Goal: Information Seeking & Learning: Learn about a topic

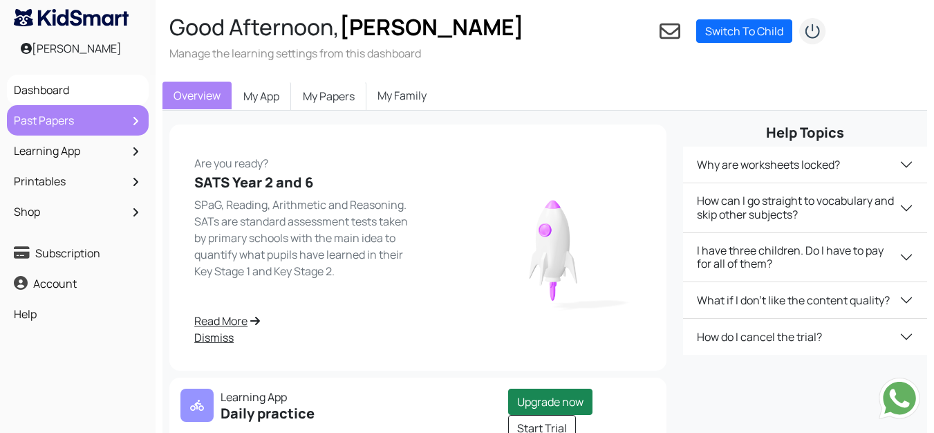
click at [100, 125] on link "Past Papers" at bounding box center [77, 121] width 135 height 24
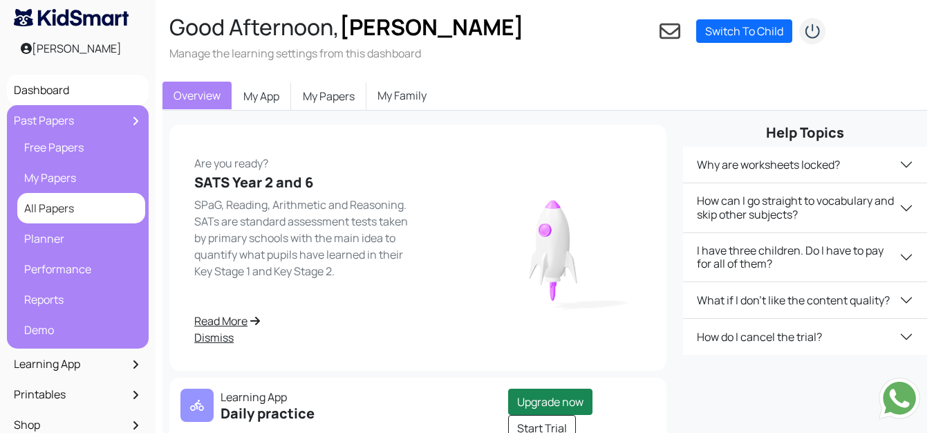
click at [85, 210] on link "All Papers" at bounding box center [81, 208] width 121 height 24
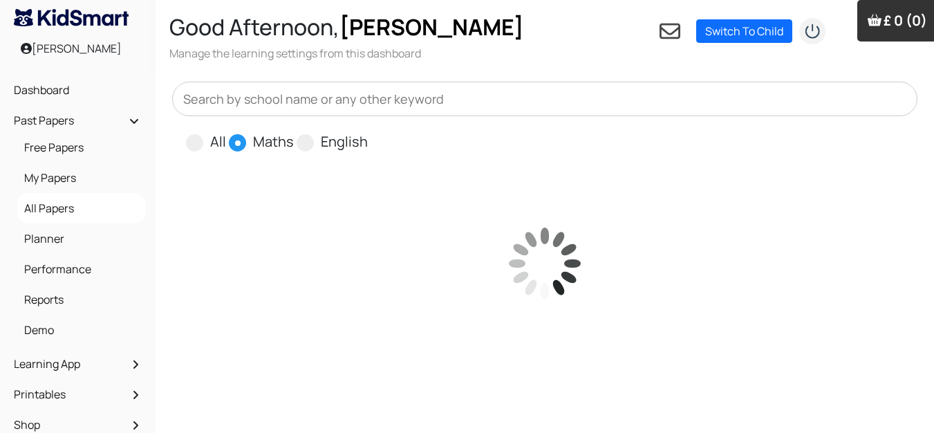
click at [230, 95] on input "text" at bounding box center [544, 99] width 745 height 35
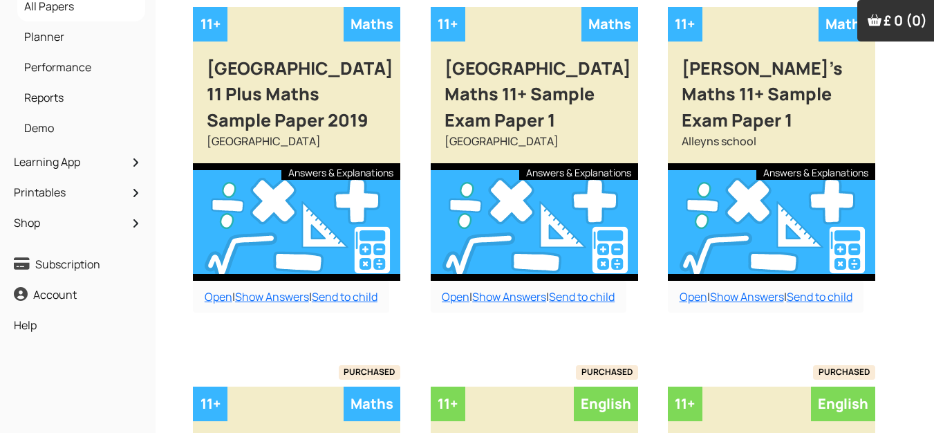
scroll to position [277, 0]
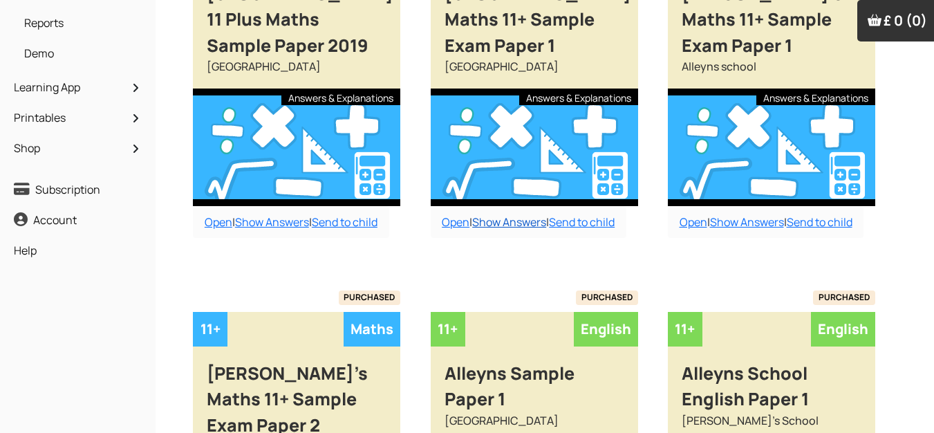
type input "sev"
click at [544, 223] on link "Show Answers" at bounding box center [509, 221] width 74 height 15
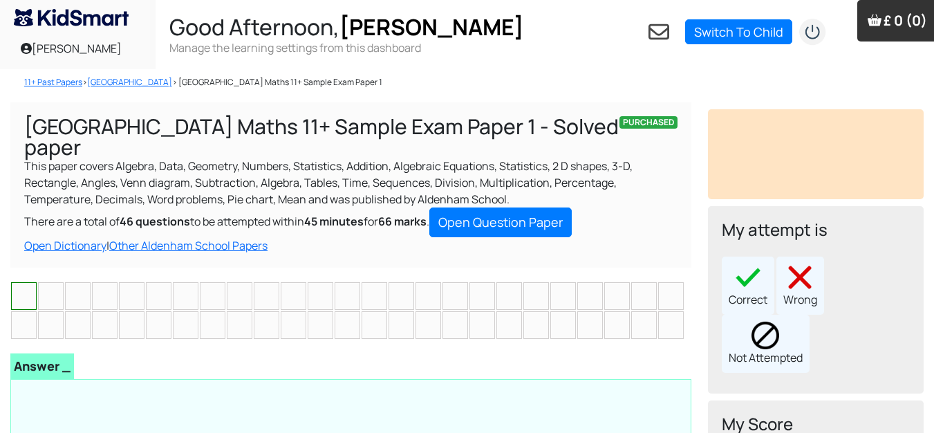
click at [27, 292] on li at bounding box center [24, 296] width 26 height 28
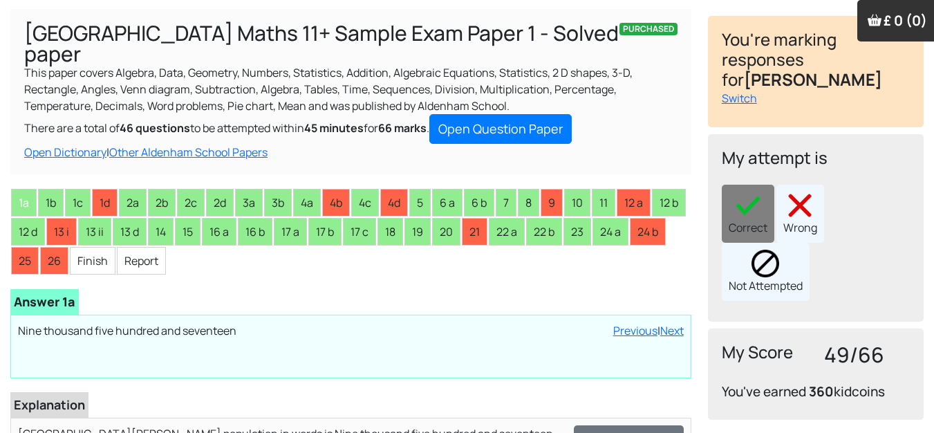
scroll to position [138, 0]
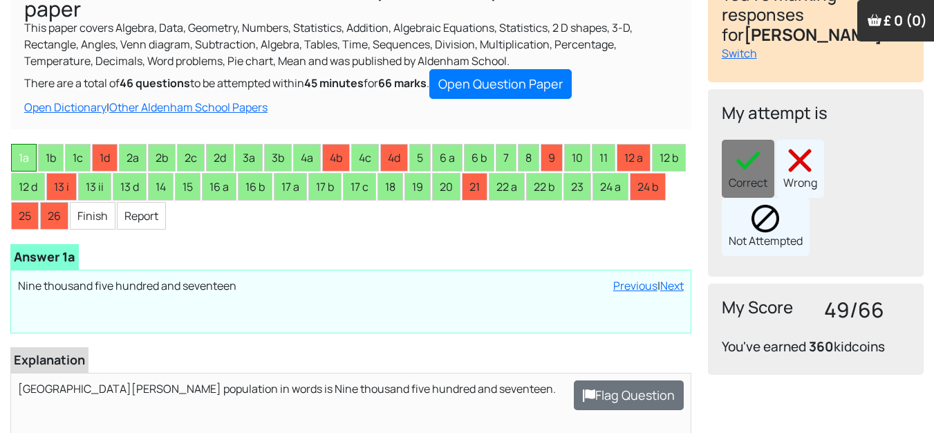
click at [30, 152] on li "1a" at bounding box center [24, 158] width 26 height 28
click at [22, 151] on li "1a" at bounding box center [24, 158] width 26 height 28
click at [53, 156] on li "1b" at bounding box center [51, 158] width 26 height 28
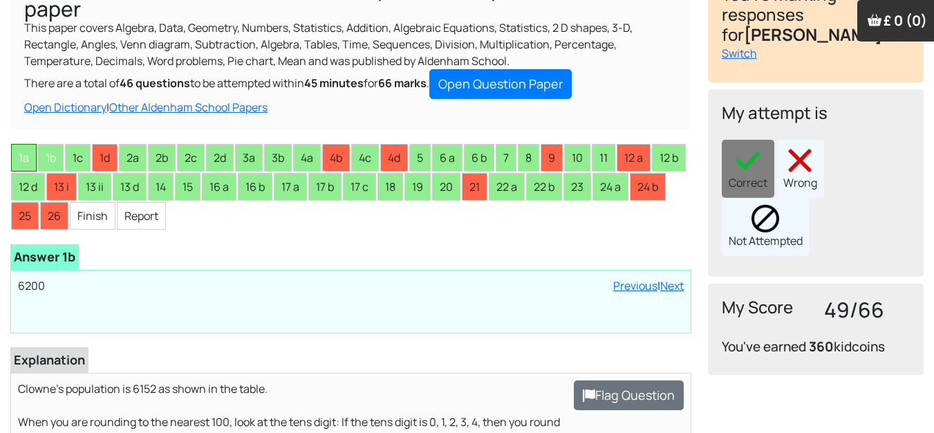
click at [17, 151] on li "1a" at bounding box center [24, 158] width 26 height 28
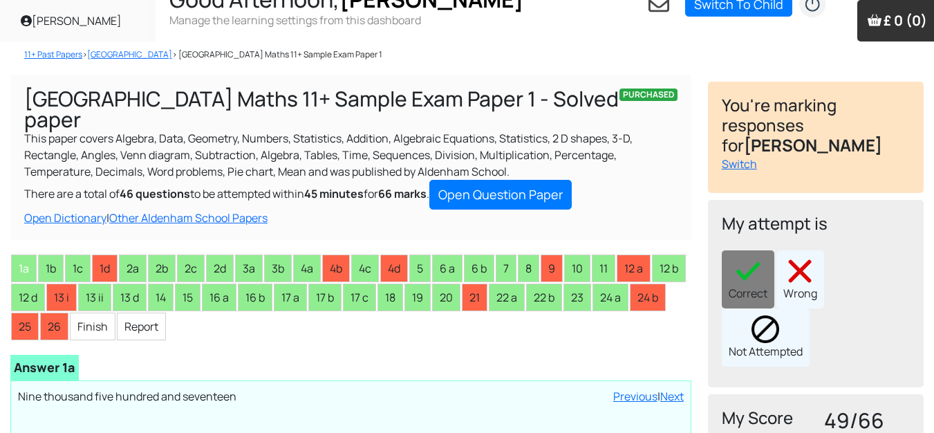
scroll to position [0, 0]
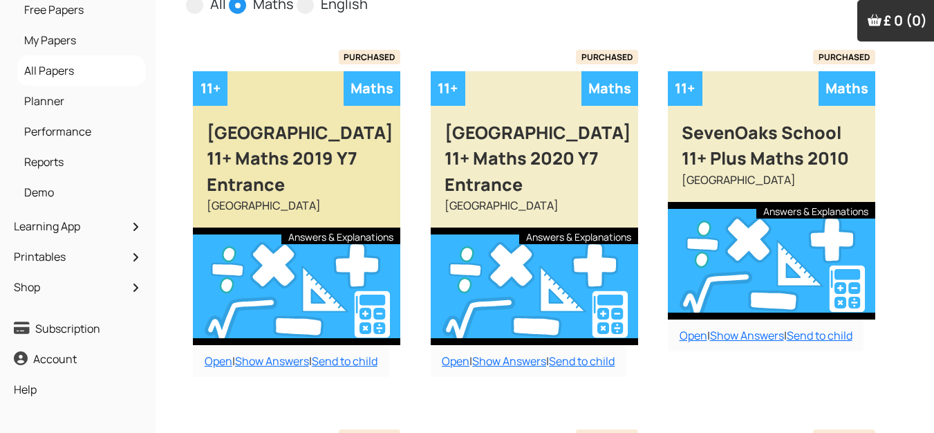
scroll to position [134, 0]
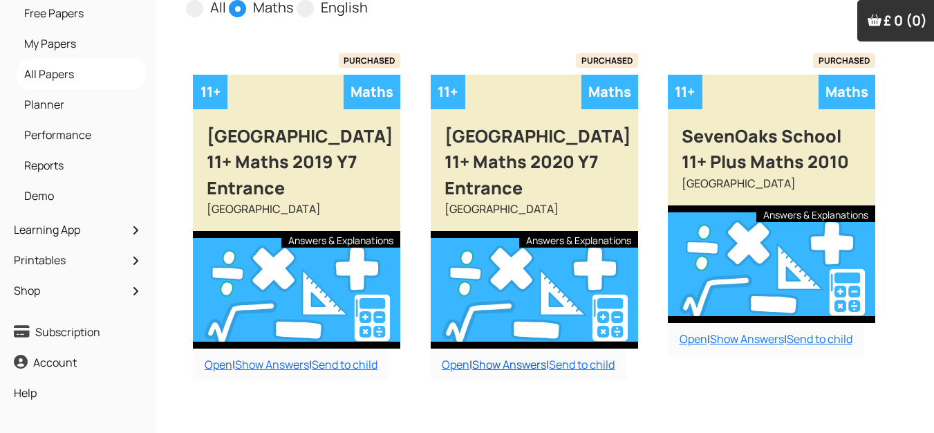
click at [535, 364] on link "Show Answers" at bounding box center [509, 364] width 74 height 15
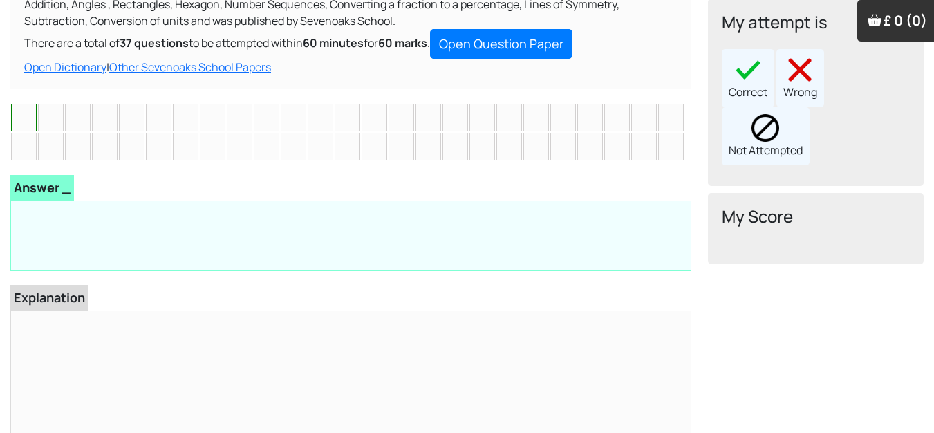
scroll to position [207, 0]
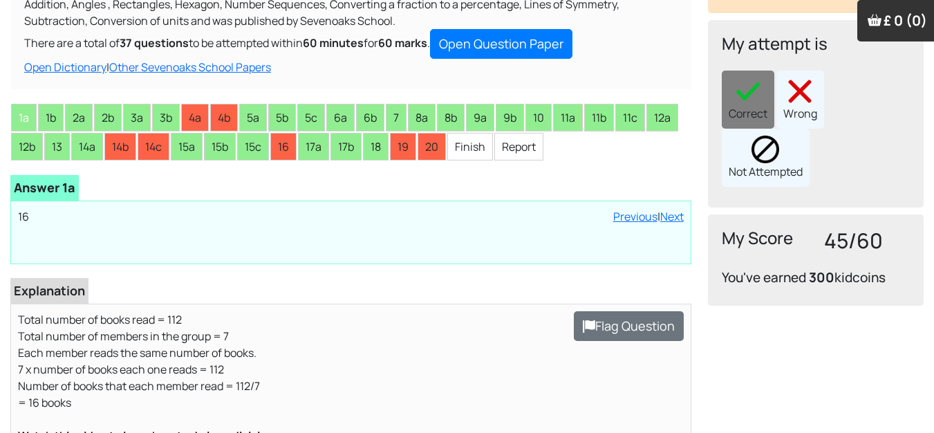
click at [12, 117] on li "1a" at bounding box center [24, 118] width 26 height 28
click at [58, 115] on li "1b" at bounding box center [51, 118] width 26 height 28
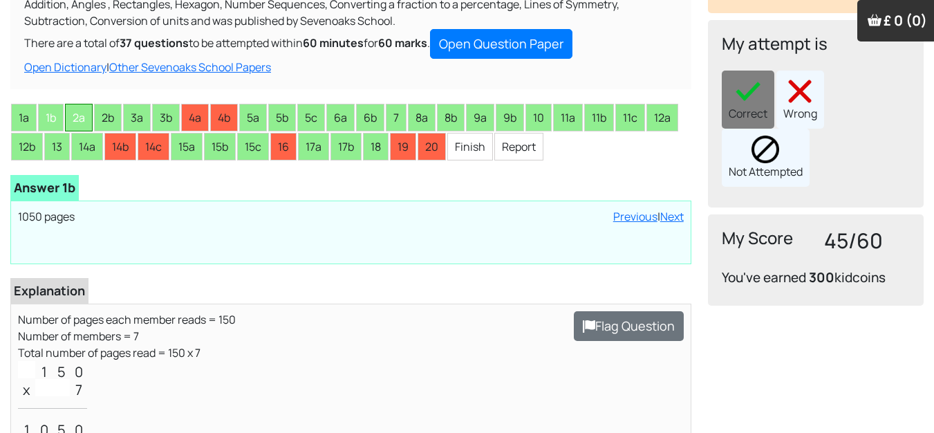
click at [82, 116] on li "2a" at bounding box center [79, 118] width 28 height 28
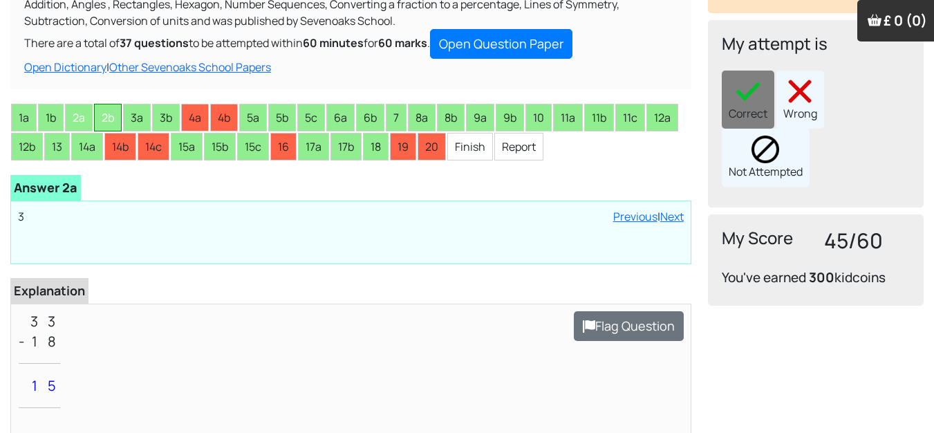
click at [107, 112] on li "2b" at bounding box center [108, 118] width 28 height 28
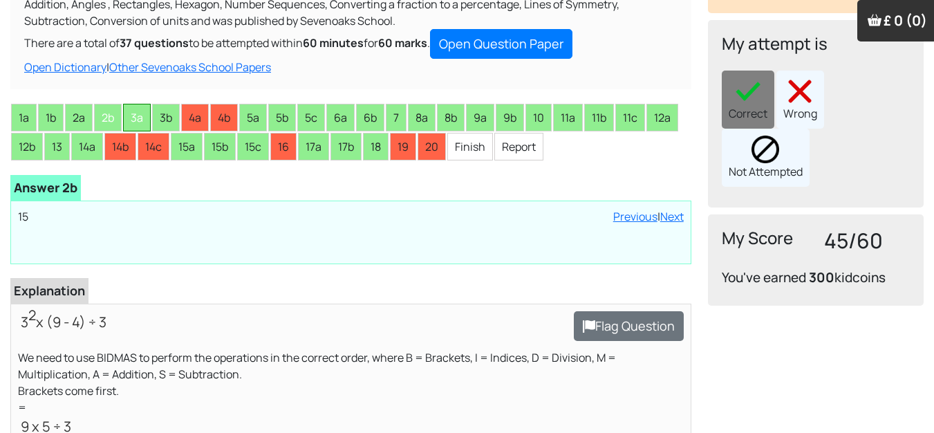
click at [133, 109] on li "3a" at bounding box center [137, 118] width 28 height 28
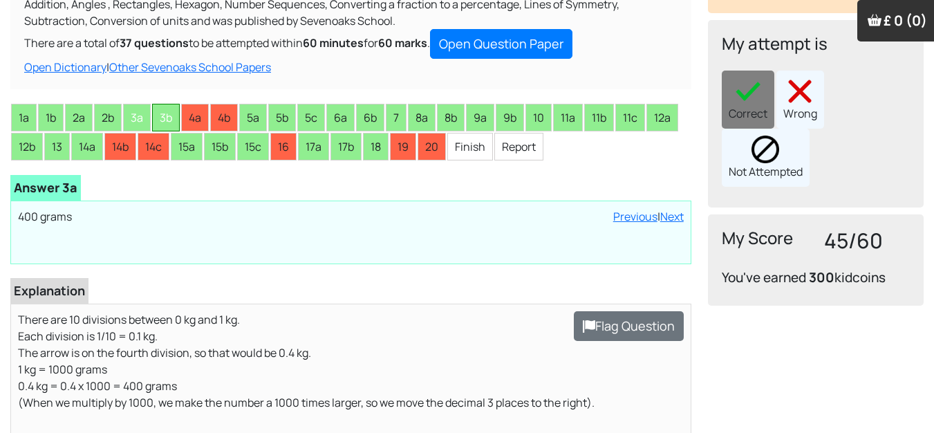
click at [167, 115] on li "3b" at bounding box center [166, 118] width 28 height 28
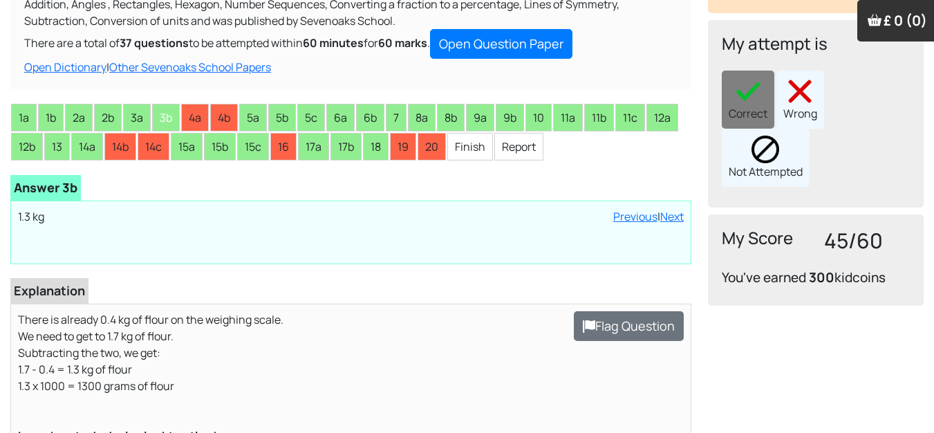
click at [755, 90] on div "Correct Wrong Not Attempted" at bounding box center [816, 129] width 188 height 116
click at [185, 118] on li "4a" at bounding box center [195, 118] width 28 height 28
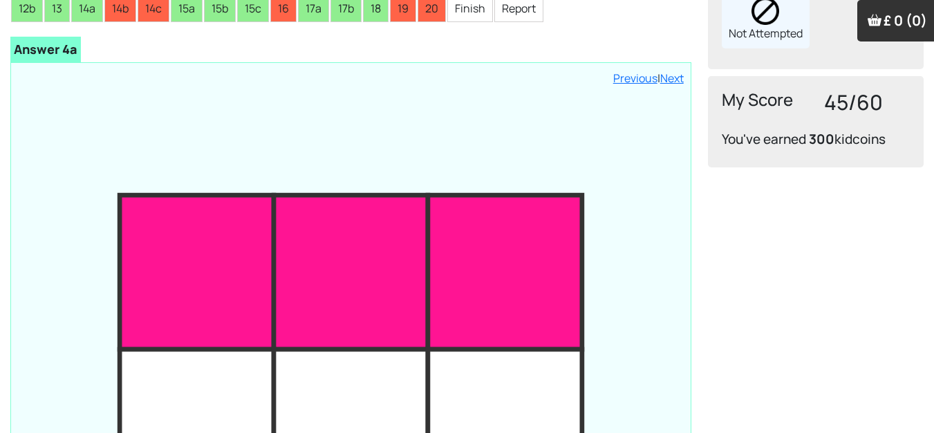
scroll to position [277, 0]
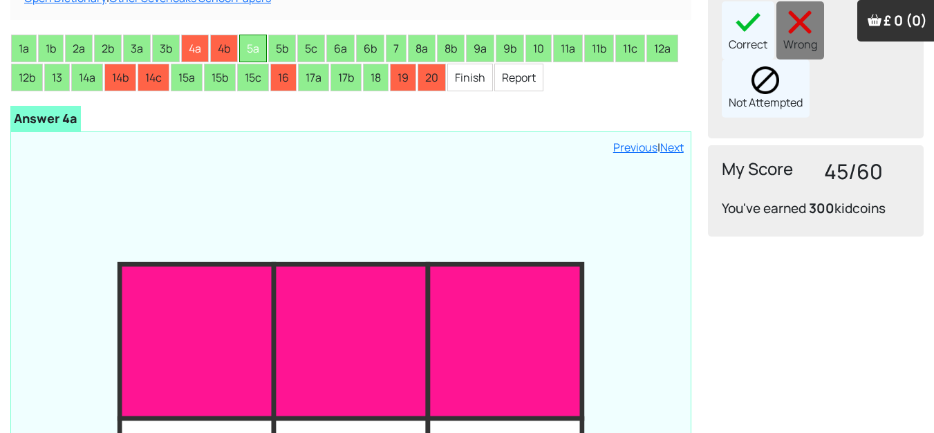
click at [253, 41] on li "5a" at bounding box center [253, 49] width 28 height 28
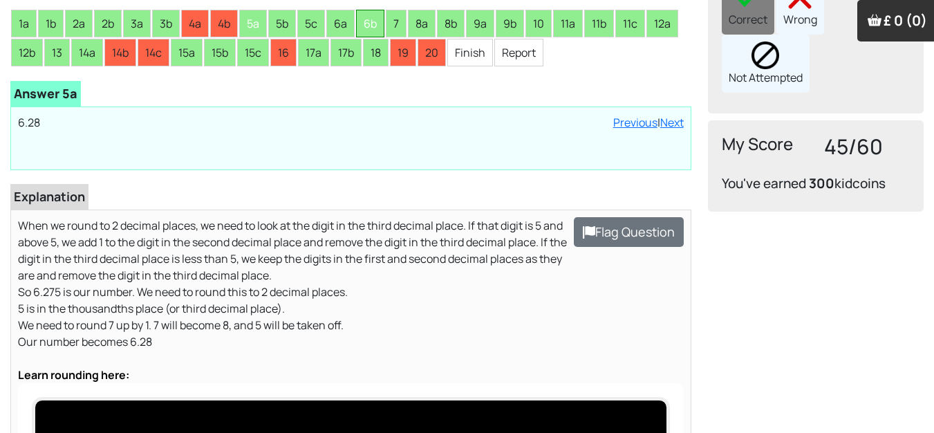
scroll to position [207, 0]
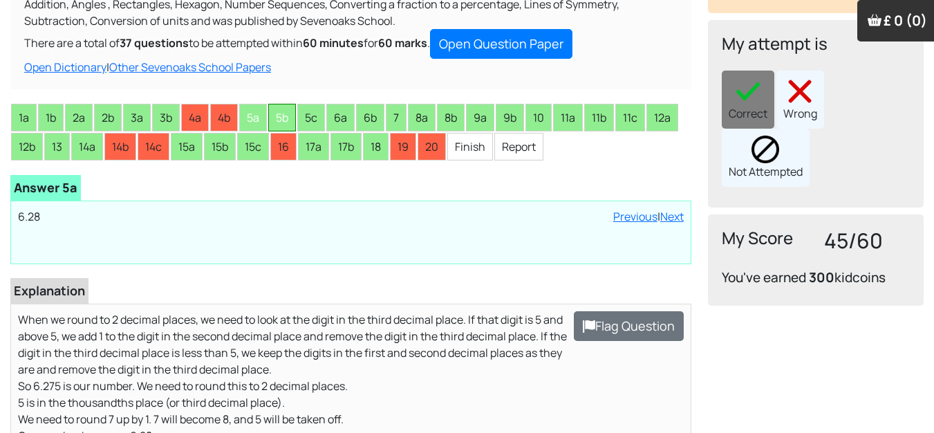
click at [291, 120] on li "5b" at bounding box center [282, 118] width 28 height 28
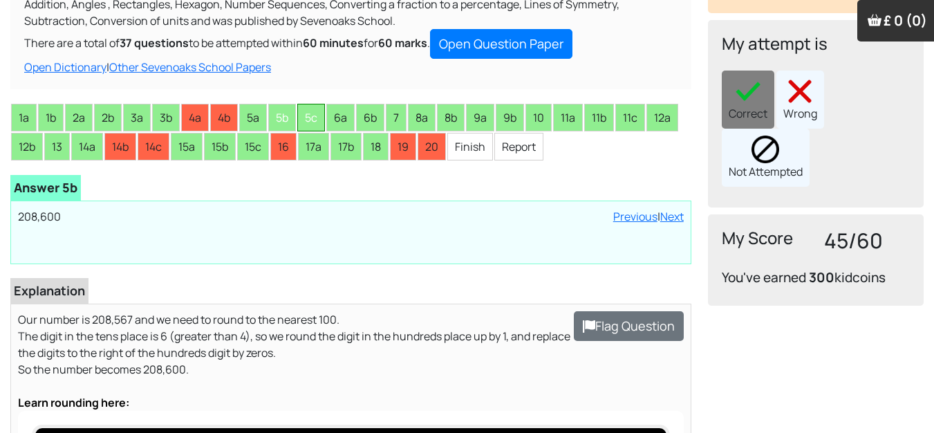
click at [322, 113] on li "5c" at bounding box center [311, 118] width 28 height 28
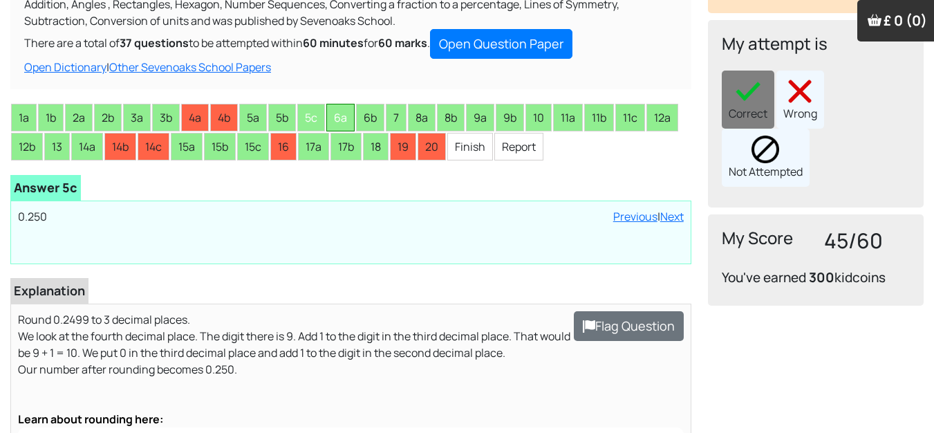
click at [342, 122] on li "6a" at bounding box center [340, 118] width 28 height 28
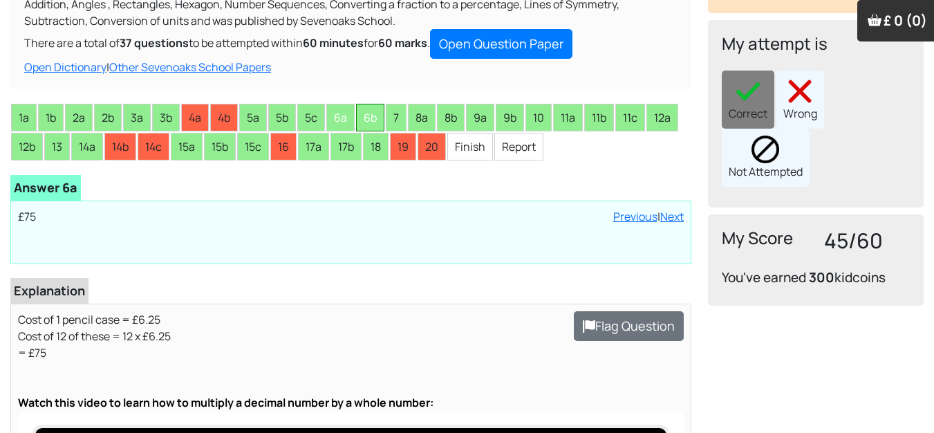
click at [369, 113] on li "6b" at bounding box center [370, 118] width 28 height 28
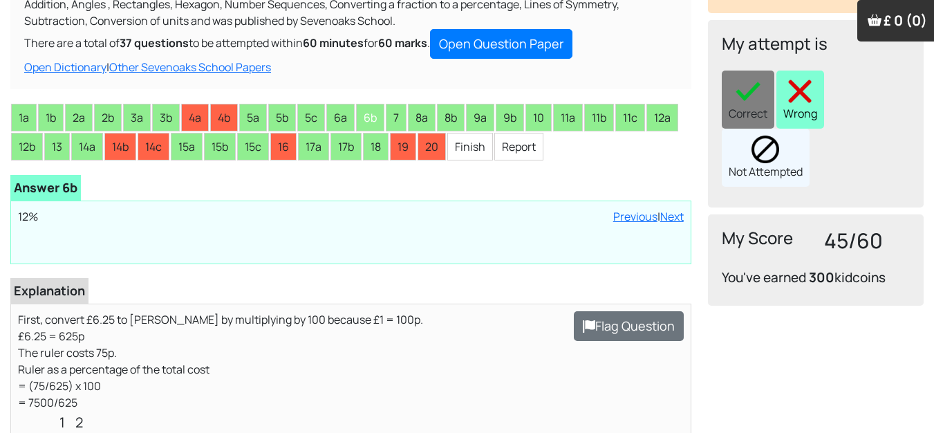
click at [809, 77] on img at bounding box center [800, 91] width 28 height 28
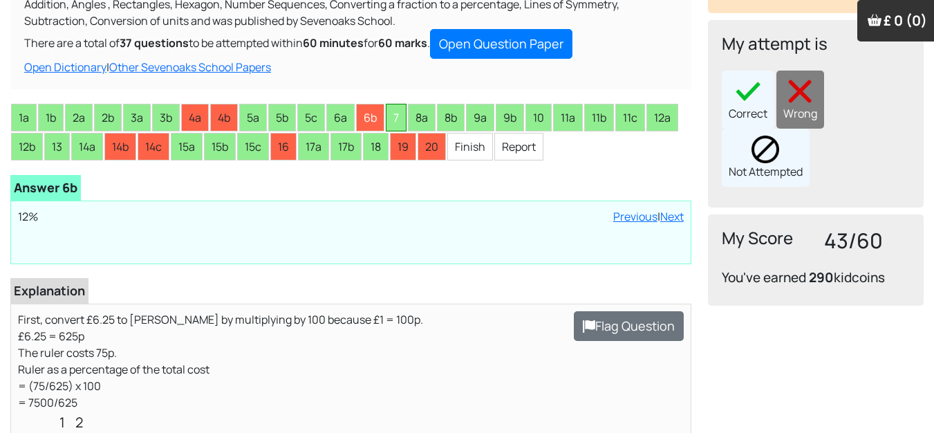
click at [402, 115] on li "7" at bounding box center [396, 118] width 21 height 28
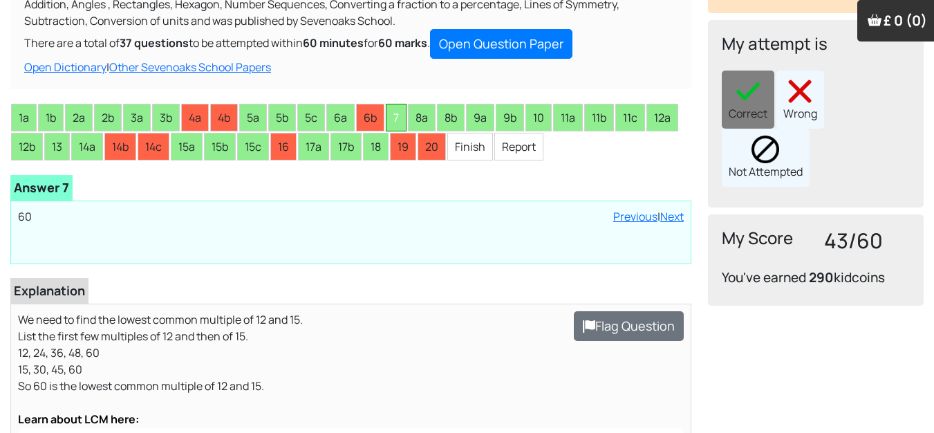
click at [402, 119] on li "7" at bounding box center [396, 118] width 21 height 28
click at [422, 118] on li "8a" at bounding box center [422, 118] width 28 height 28
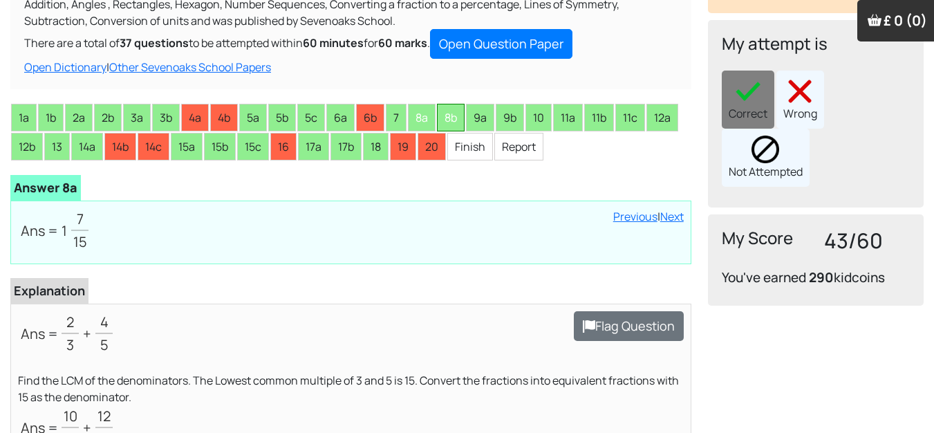
click at [452, 122] on li "8b" at bounding box center [451, 118] width 28 height 28
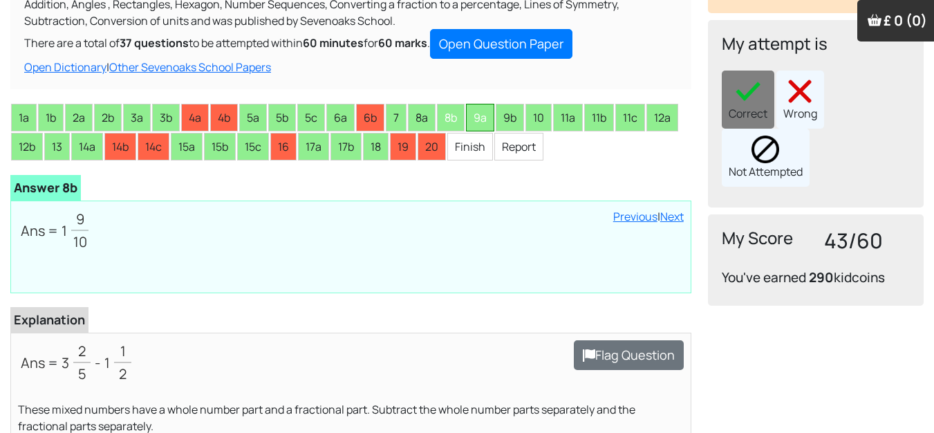
click at [487, 123] on li "9a" at bounding box center [480, 118] width 28 height 28
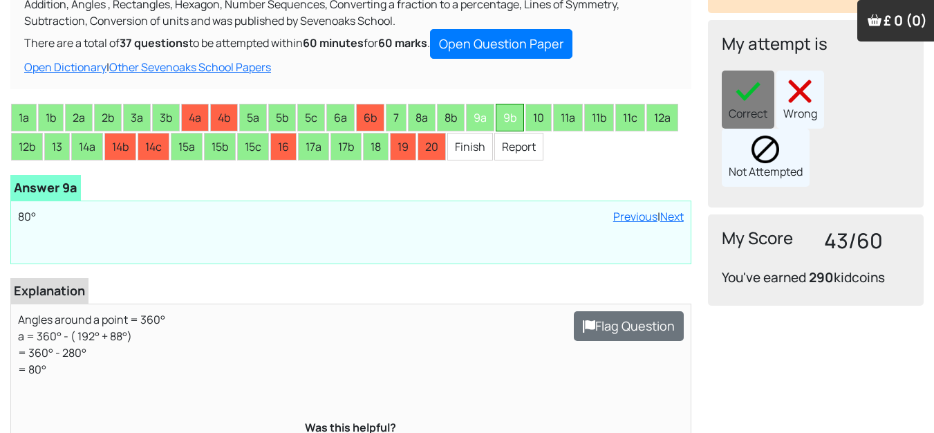
click at [519, 122] on li "9b" at bounding box center [510, 118] width 28 height 28
click at [541, 113] on li "10" at bounding box center [539, 118] width 26 height 28
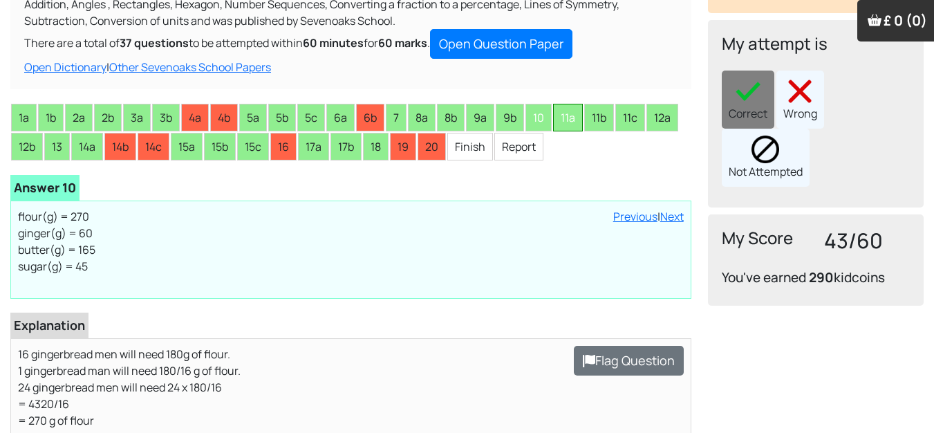
click at [567, 111] on li "11a" at bounding box center [568, 118] width 30 height 28
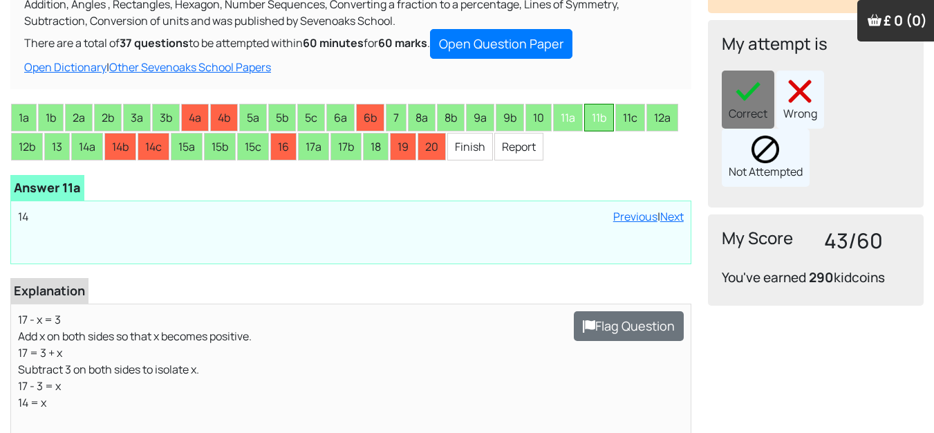
click at [597, 130] on li "11b" at bounding box center [599, 118] width 30 height 28
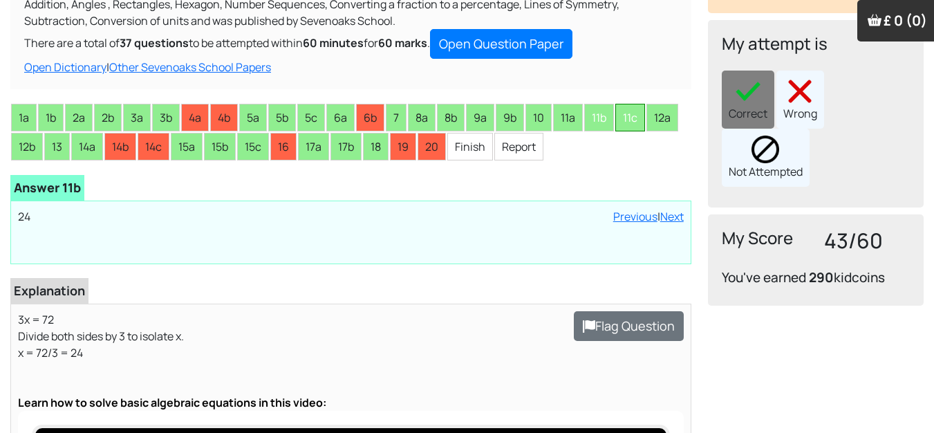
click at [626, 111] on li "11c" at bounding box center [630, 118] width 30 height 28
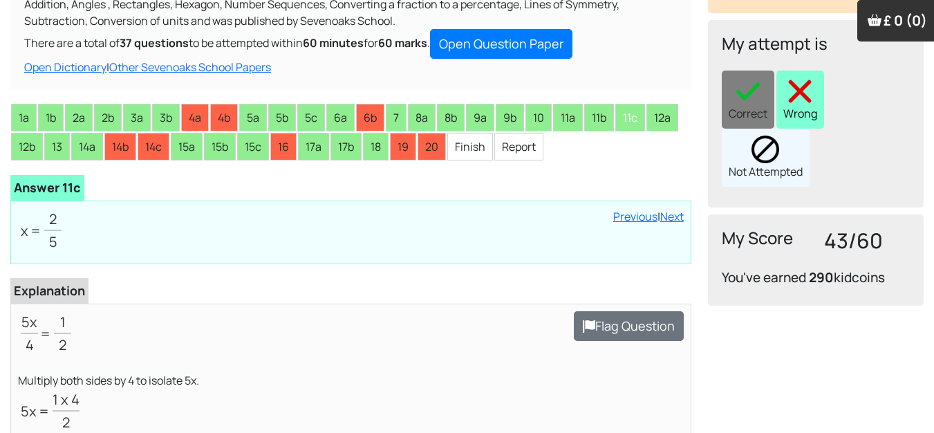
click at [815, 77] on div "Wrong" at bounding box center [801, 100] width 48 height 58
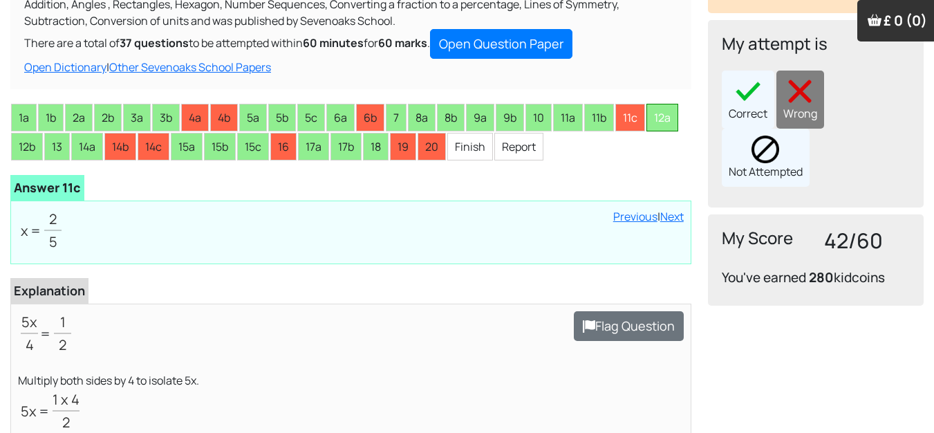
click at [668, 118] on li "12a" at bounding box center [663, 118] width 32 height 28
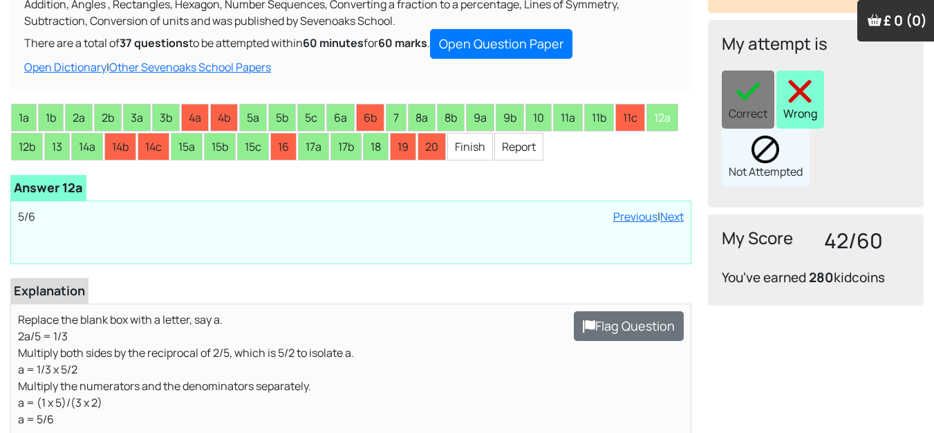
click at [803, 77] on img at bounding box center [800, 91] width 28 height 28
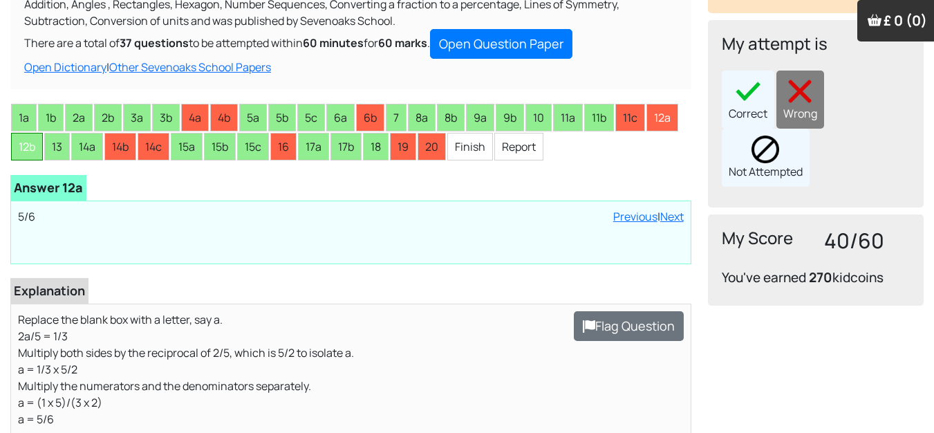
click at [30, 146] on li "12b" at bounding box center [27, 147] width 32 height 28
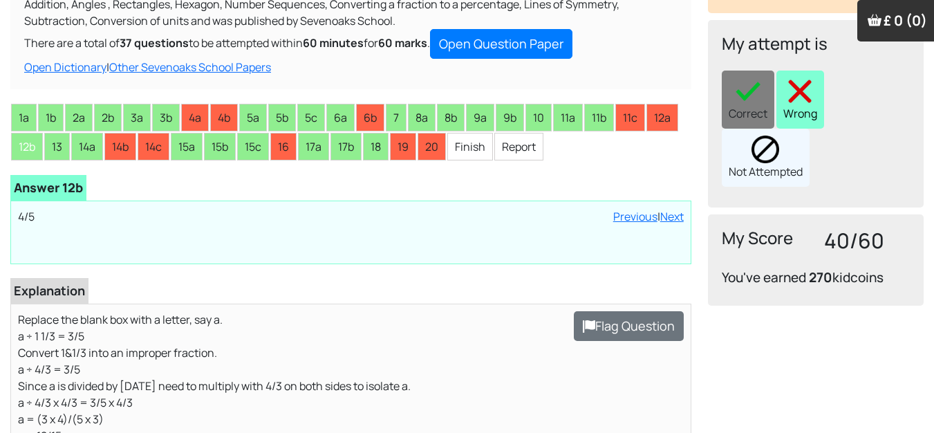
click at [808, 77] on img at bounding box center [800, 91] width 28 height 28
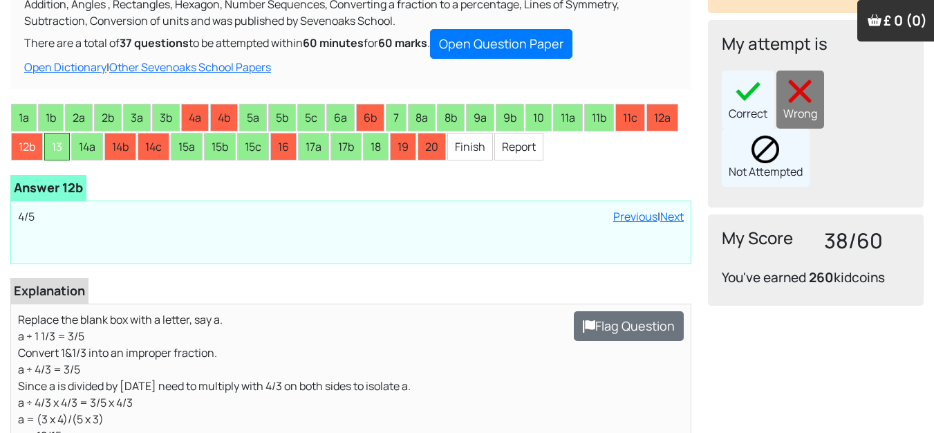
click at [53, 141] on li "13" at bounding box center [57, 147] width 26 height 28
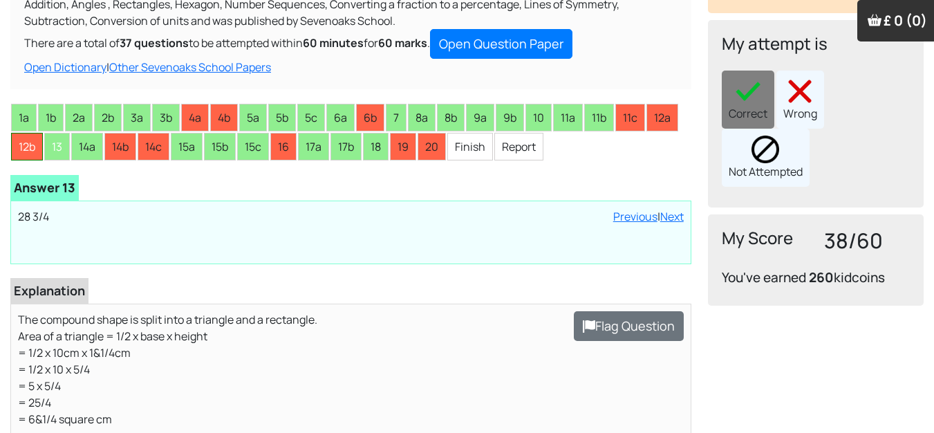
click at [32, 147] on li "12b" at bounding box center [27, 147] width 32 height 28
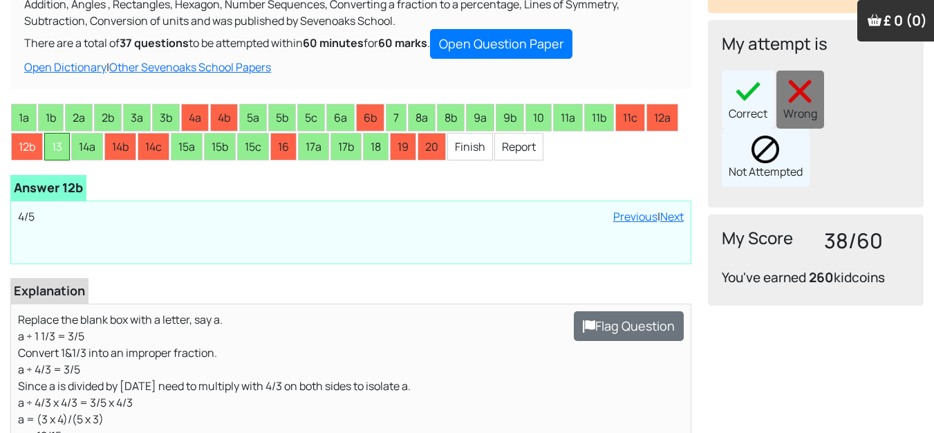
click at [68, 141] on li "13" at bounding box center [57, 147] width 26 height 28
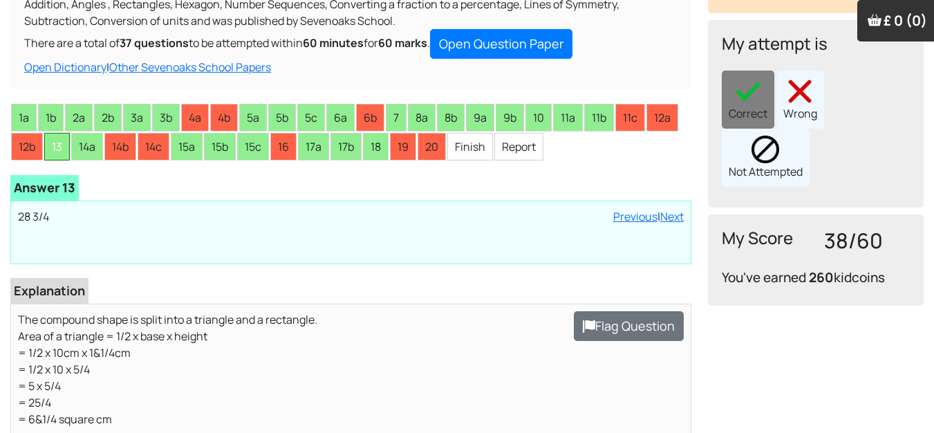
click at [58, 153] on li "13" at bounding box center [57, 147] width 26 height 28
click at [81, 145] on li "14a" at bounding box center [87, 147] width 32 height 28
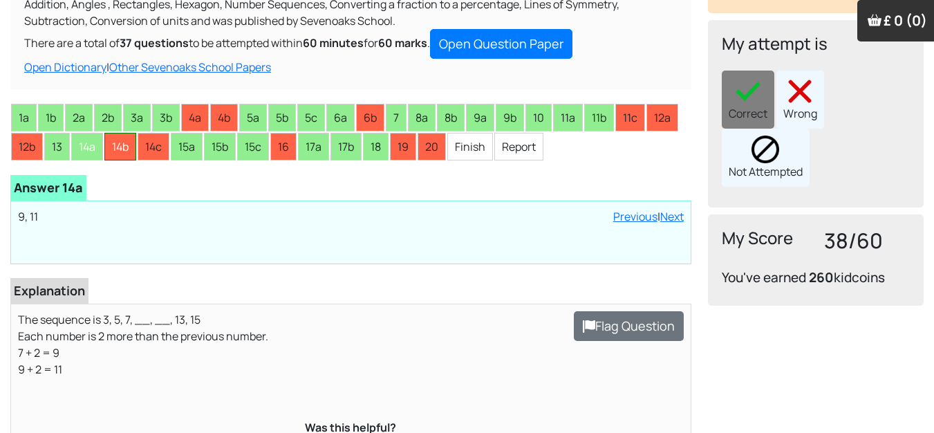
click at [113, 151] on li "14b" at bounding box center [120, 147] width 32 height 28
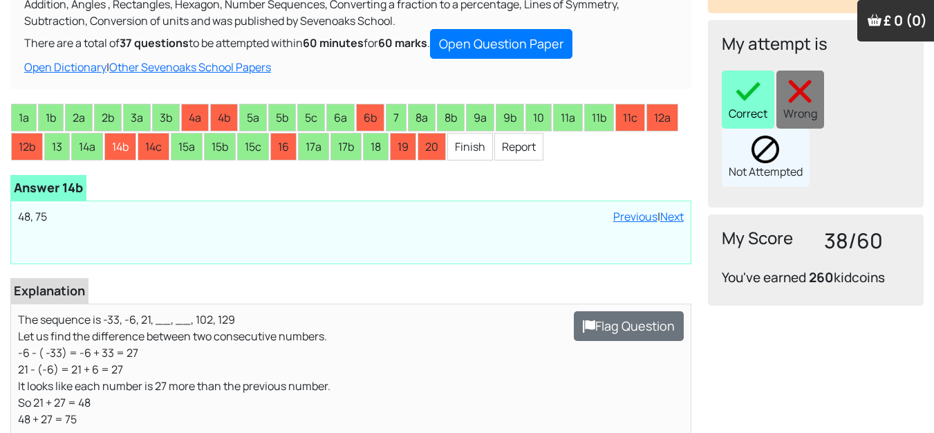
click at [761, 77] on img at bounding box center [748, 91] width 28 height 28
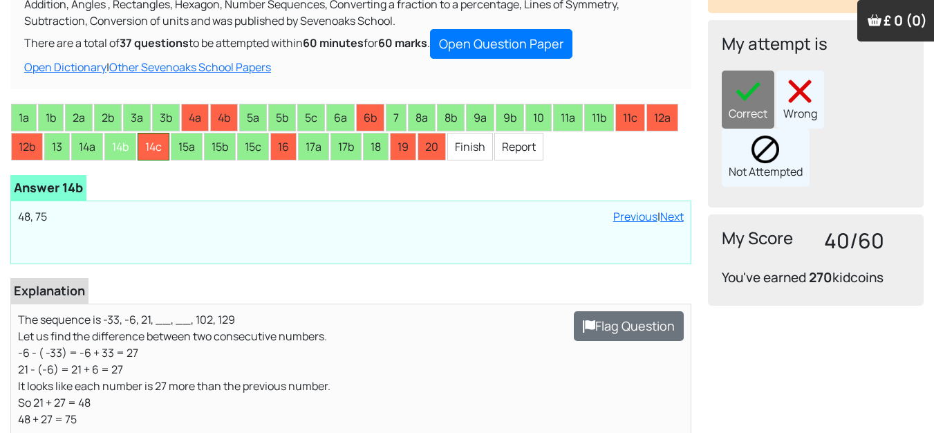
click at [156, 149] on li "14c" at bounding box center [154, 147] width 32 height 28
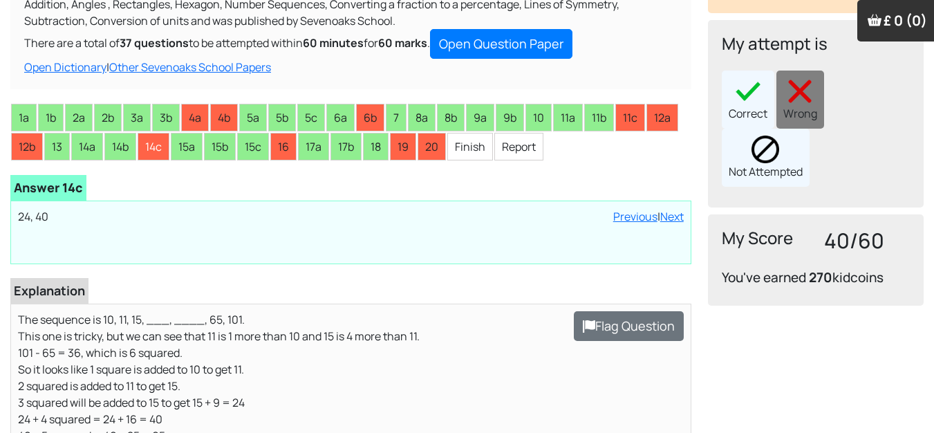
click at [122, 139] on li "14b" at bounding box center [120, 147] width 32 height 28
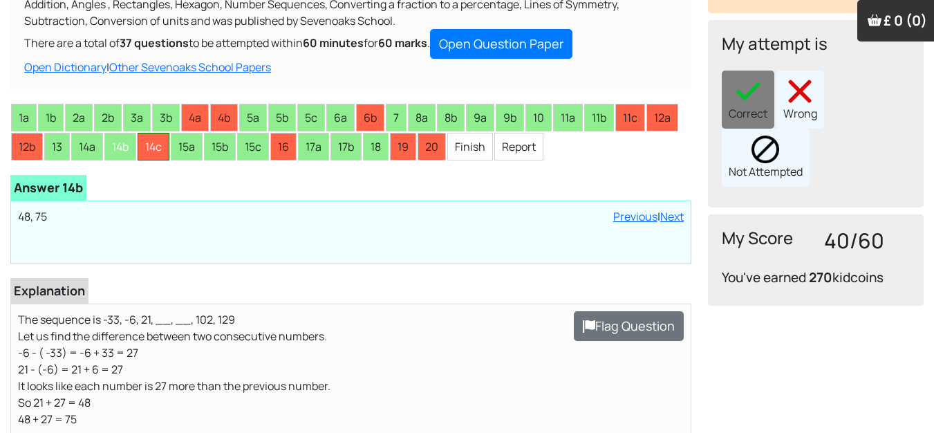
click at [158, 151] on li "14c" at bounding box center [154, 147] width 32 height 28
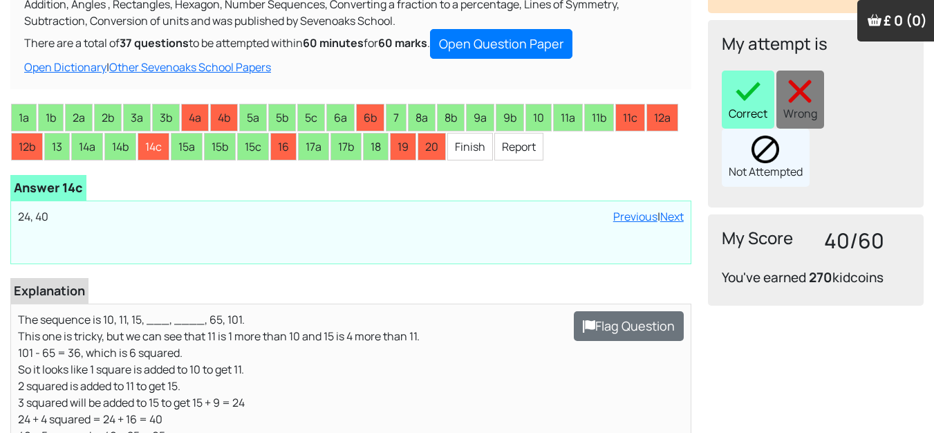
click at [749, 88] on div "Correct" at bounding box center [748, 100] width 53 height 58
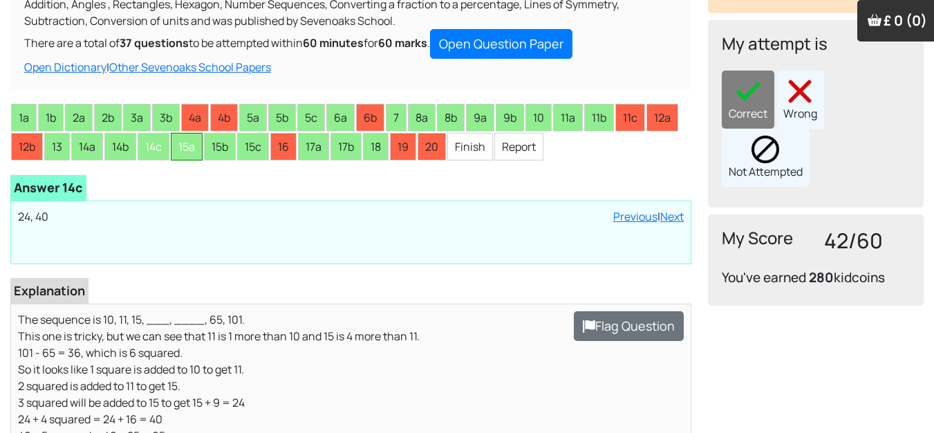
click at [192, 142] on li "15a" at bounding box center [187, 147] width 32 height 28
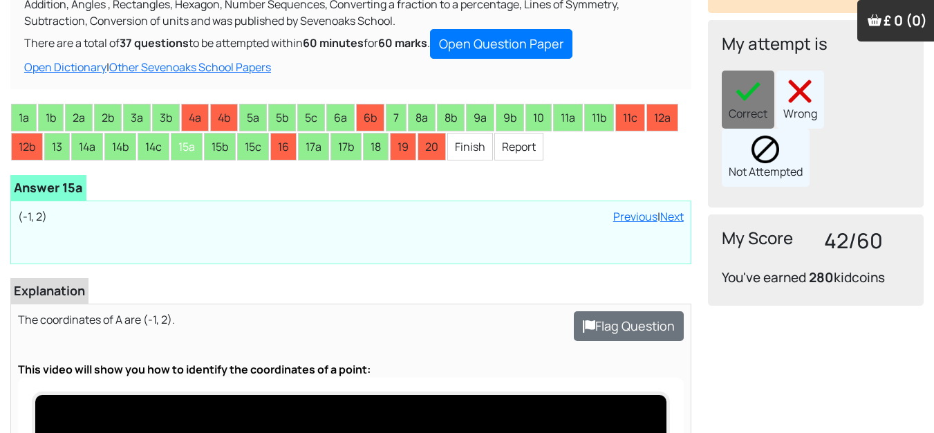
click at [754, 102] on div "Correct Wrong Not Attempted" at bounding box center [816, 129] width 188 height 116
click at [219, 140] on li "15b" at bounding box center [220, 147] width 32 height 28
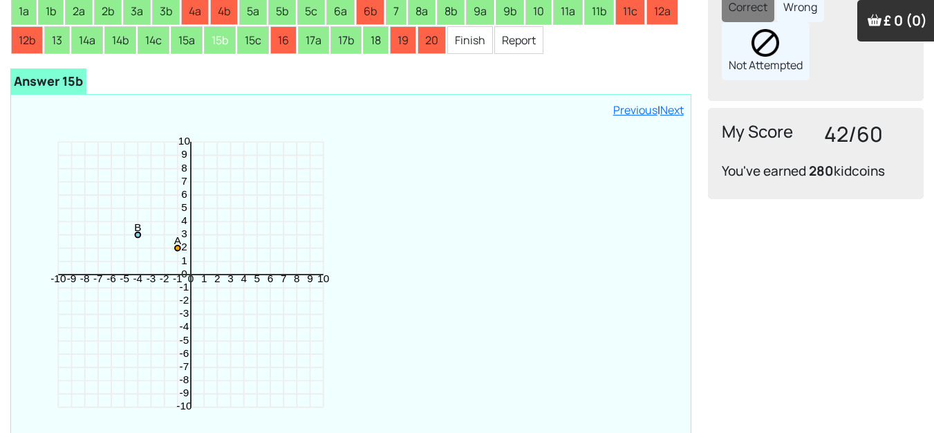
scroll to position [346, 0]
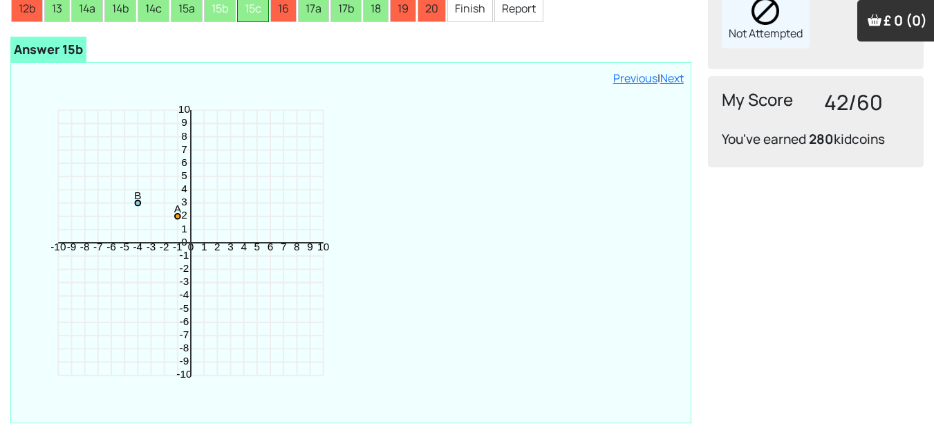
click at [254, 9] on li "15c" at bounding box center [253, 8] width 32 height 28
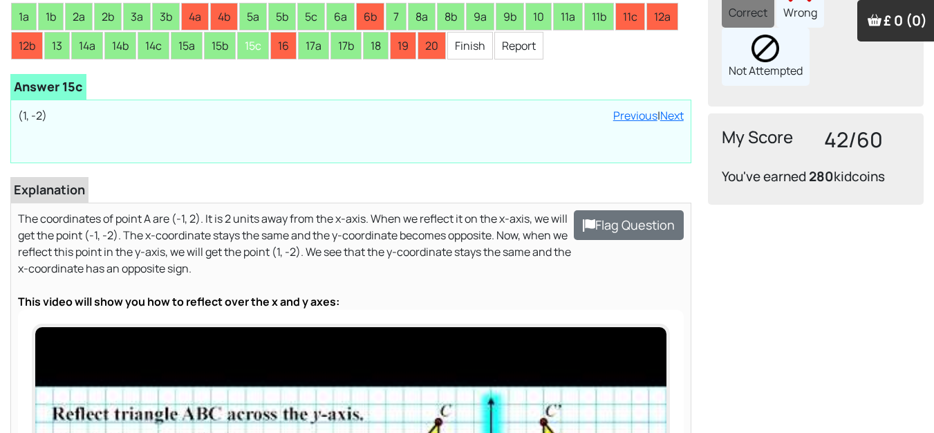
scroll to position [277, 0]
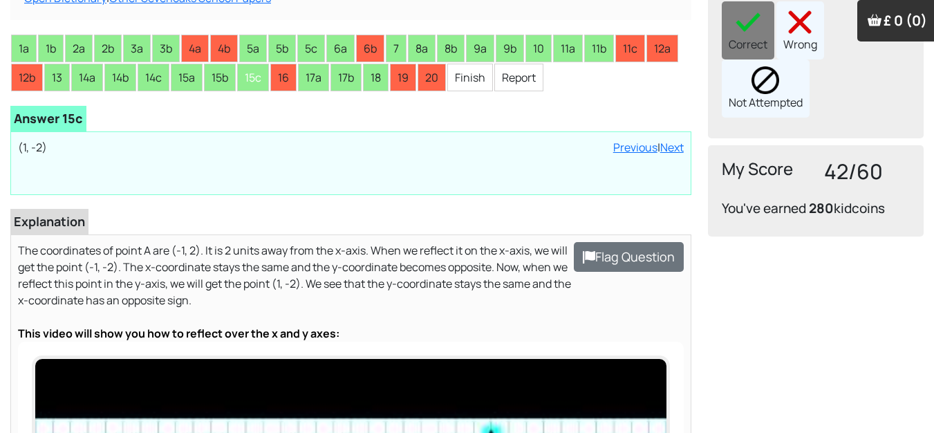
click at [740, 23] on div "Correct Wrong Not Attempted" at bounding box center [816, 59] width 188 height 116
click at [289, 72] on li "16" at bounding box center [283, 78] width 26 height 28
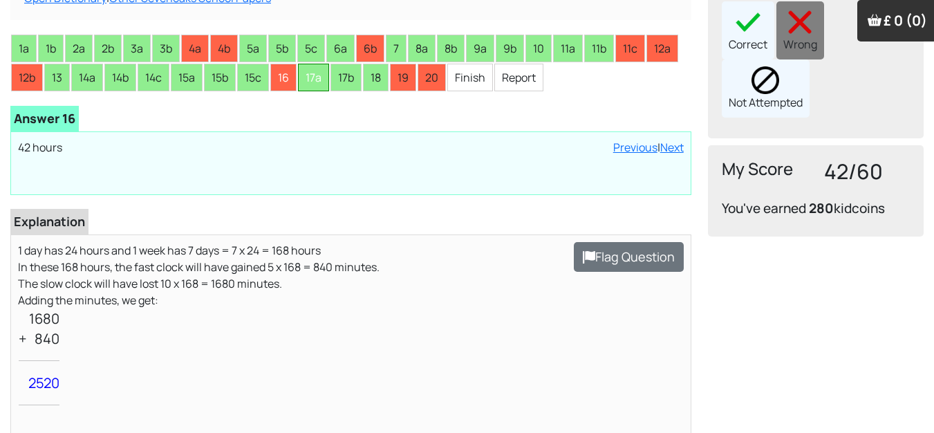
click at [317, 78] on li "17a" at bounding box center [313, 78] width 31 height 28
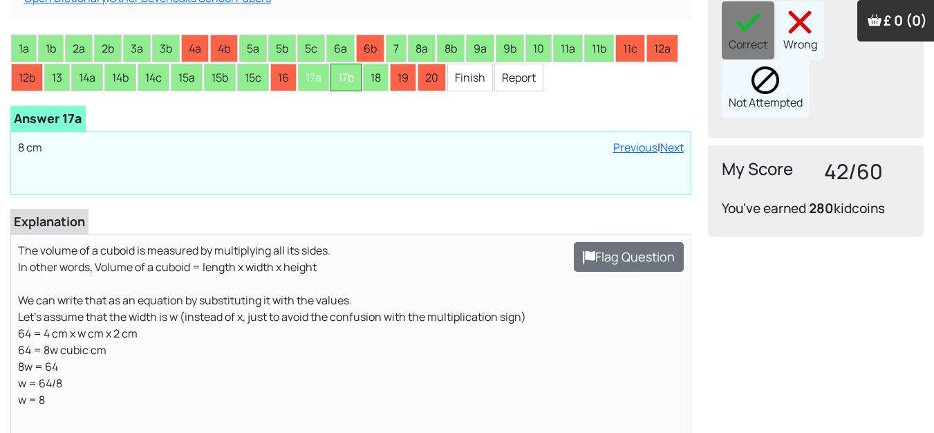
click at [358, 72] on li "17b" at bounding box center [346, 78] width 31 height 28
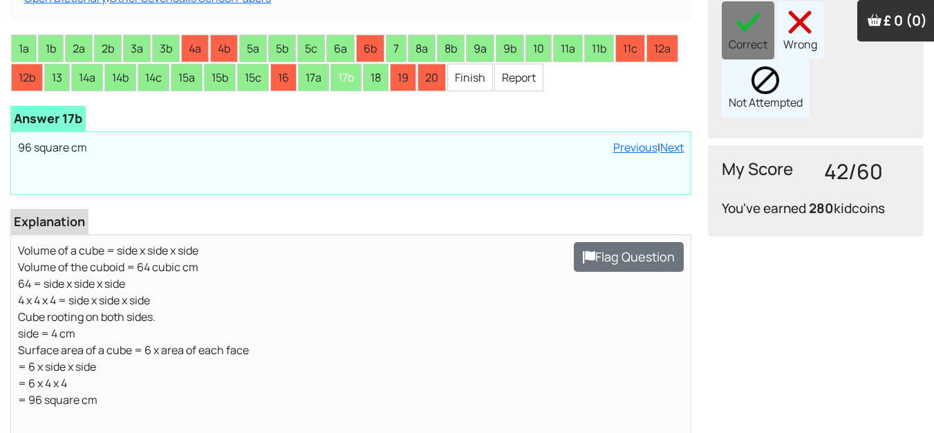
click at [807, 15] on div "Wrong" at bounding box center [801, 30] width 48 height 58
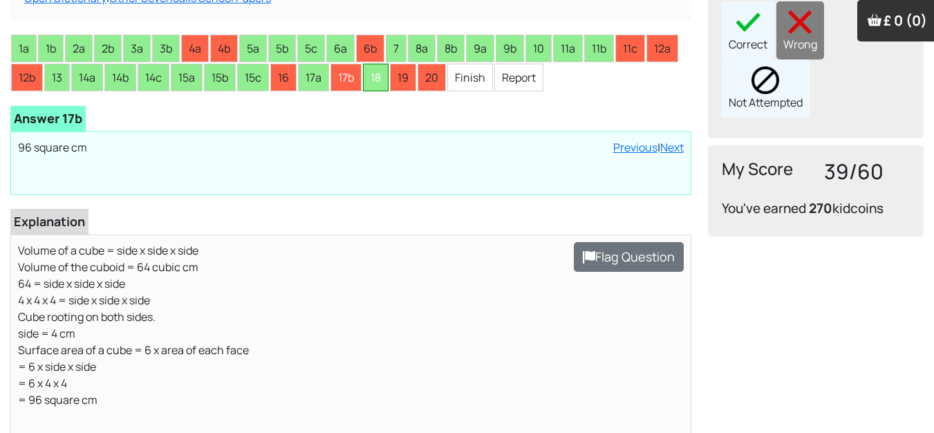
click at [379, 73] on li "18" at bounding box center [376, 78] width 26 height 28
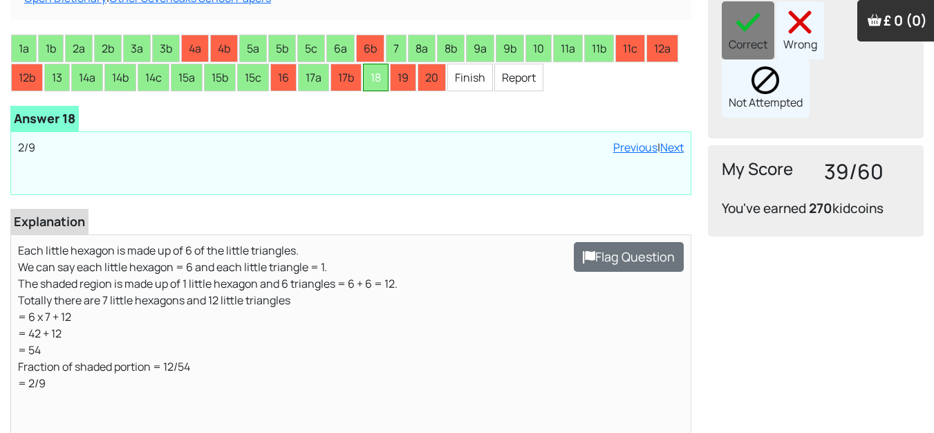
click at [380, 82] on li "18" at bounding box center [376, 78] width 26 height 28
click at [794, 20] on div "Wrong" at bounding box center [801, 30] width 48 height 58
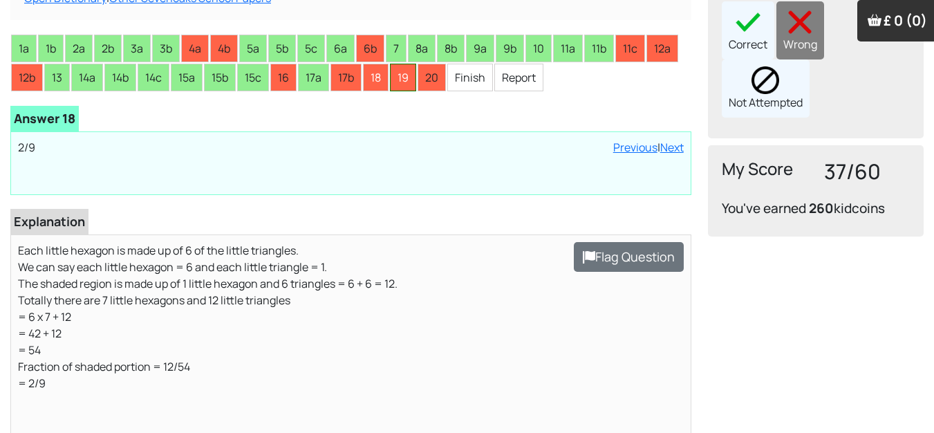
click at [408, 82] on li "19" at bounding box center [403, 78] width 26 height 28
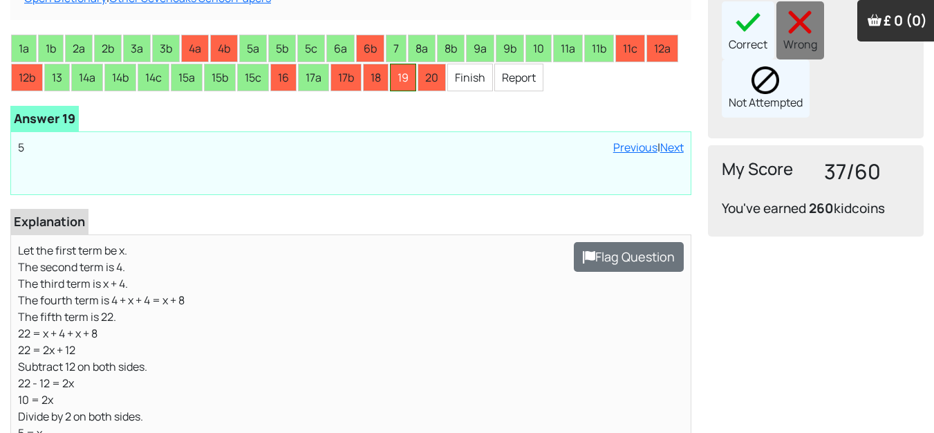
click at [401, 73] on li "19" at bounding box center [403, 78] width 26 height 28
click at [431, 78] on li "20" at bounding box center [432, 78] width 28 height 28
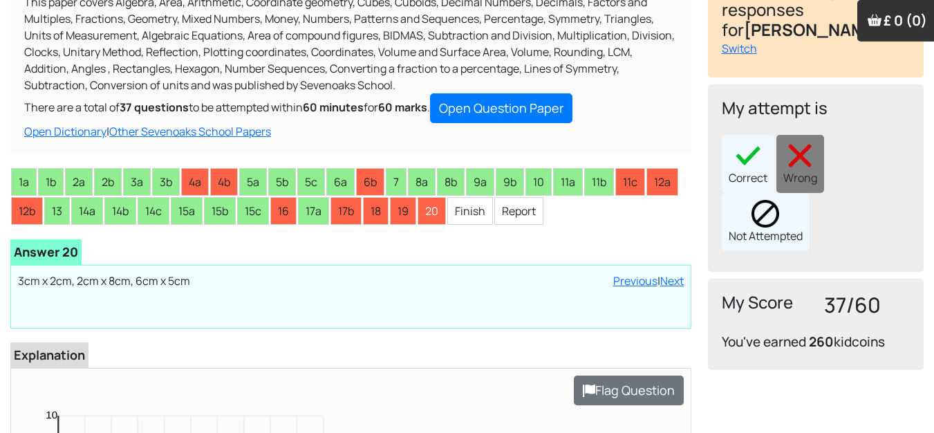
scroll to position [138, 0]
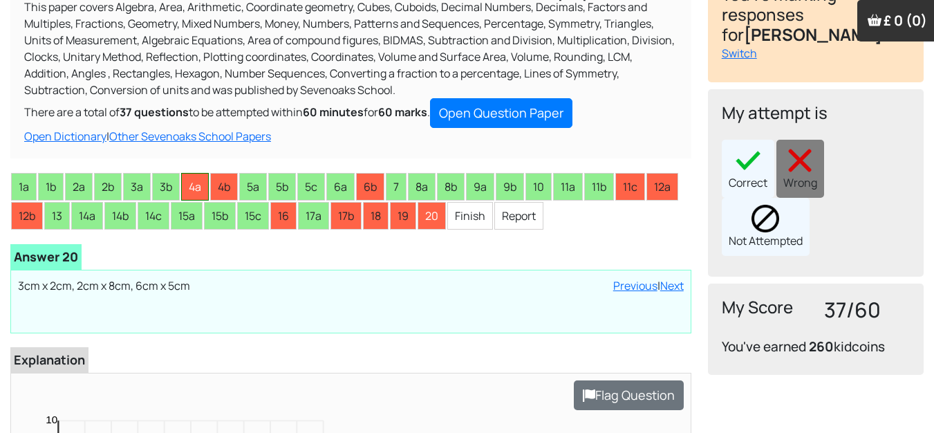
click at [188, 184] on li "4a" at bounding box center [195, 187] width 28 height 28
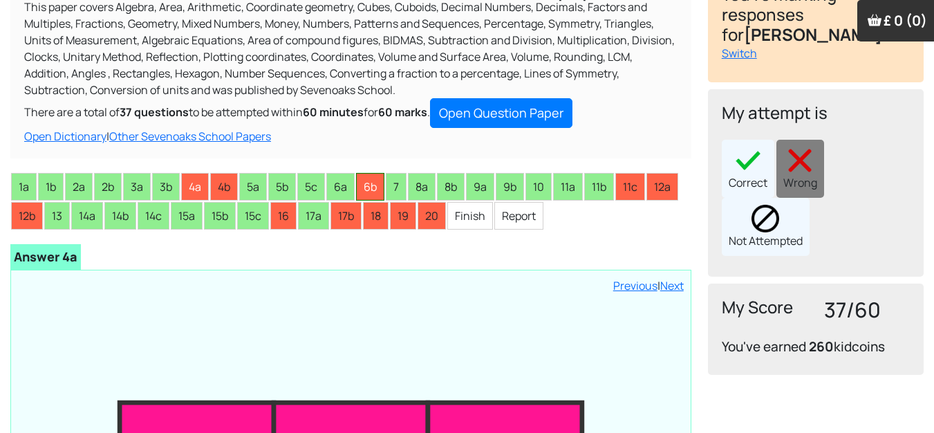
click at [364, 190] on li "6b" at bounding box center [370, 187] width 28 height 28
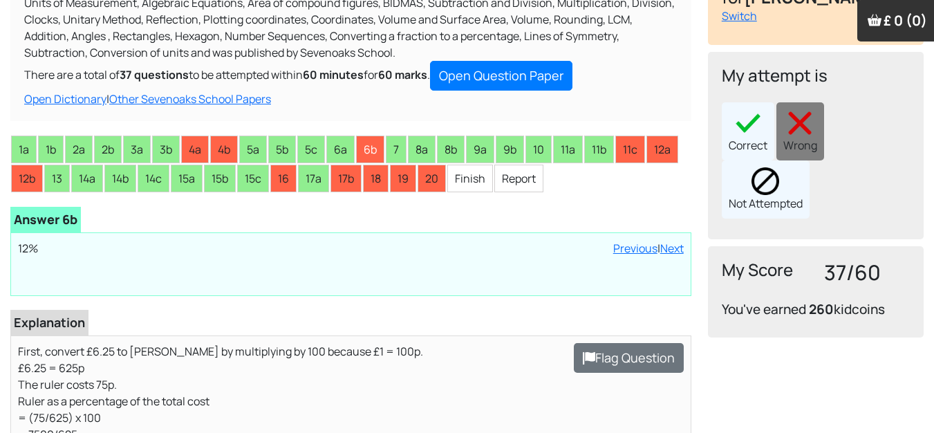
scroll to position [207, 0]
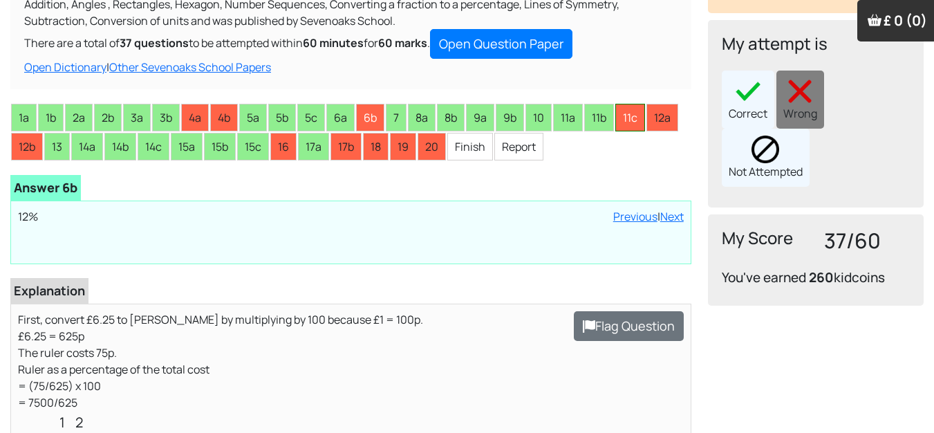
click at [642, 117] on li "11c" at bounding box center [630, 118] width 30 height 28
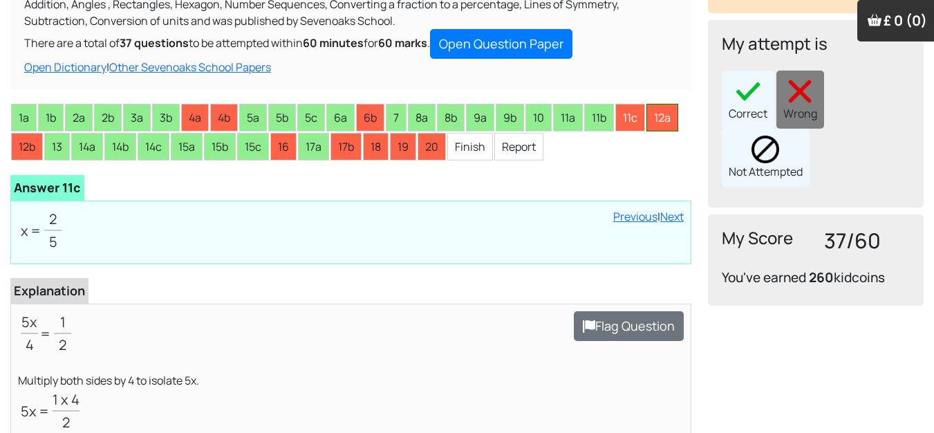
click at [665, 118] on li "12a" at bounding box center [663, 118] width 32 height 28
